Goal: Use online tool/utility: Use online tool/utility

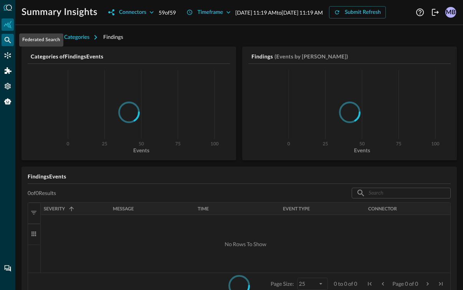
click at [3, 35] on div "Federated Search" at bounding box center [8, 40] width 12 height 12
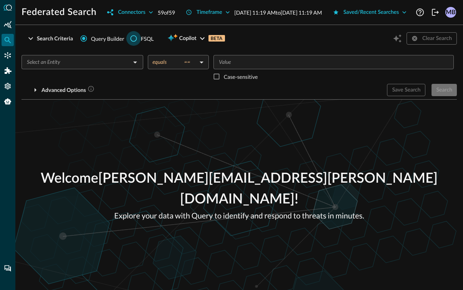
click at [132, 46] on input "FSQL" at bounding box center [133, 38] width 15 height 15
radio input "true"
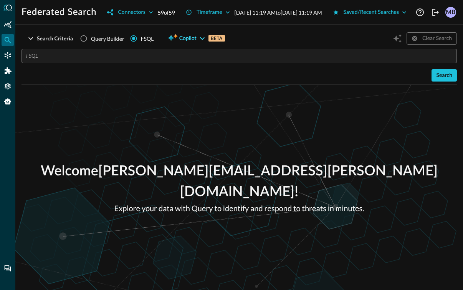
click at [202, 40] on icon "button" at bounding box center [202, 38] width 5 height 3
